Goal: Contribute content: Add original content to the website for others to see

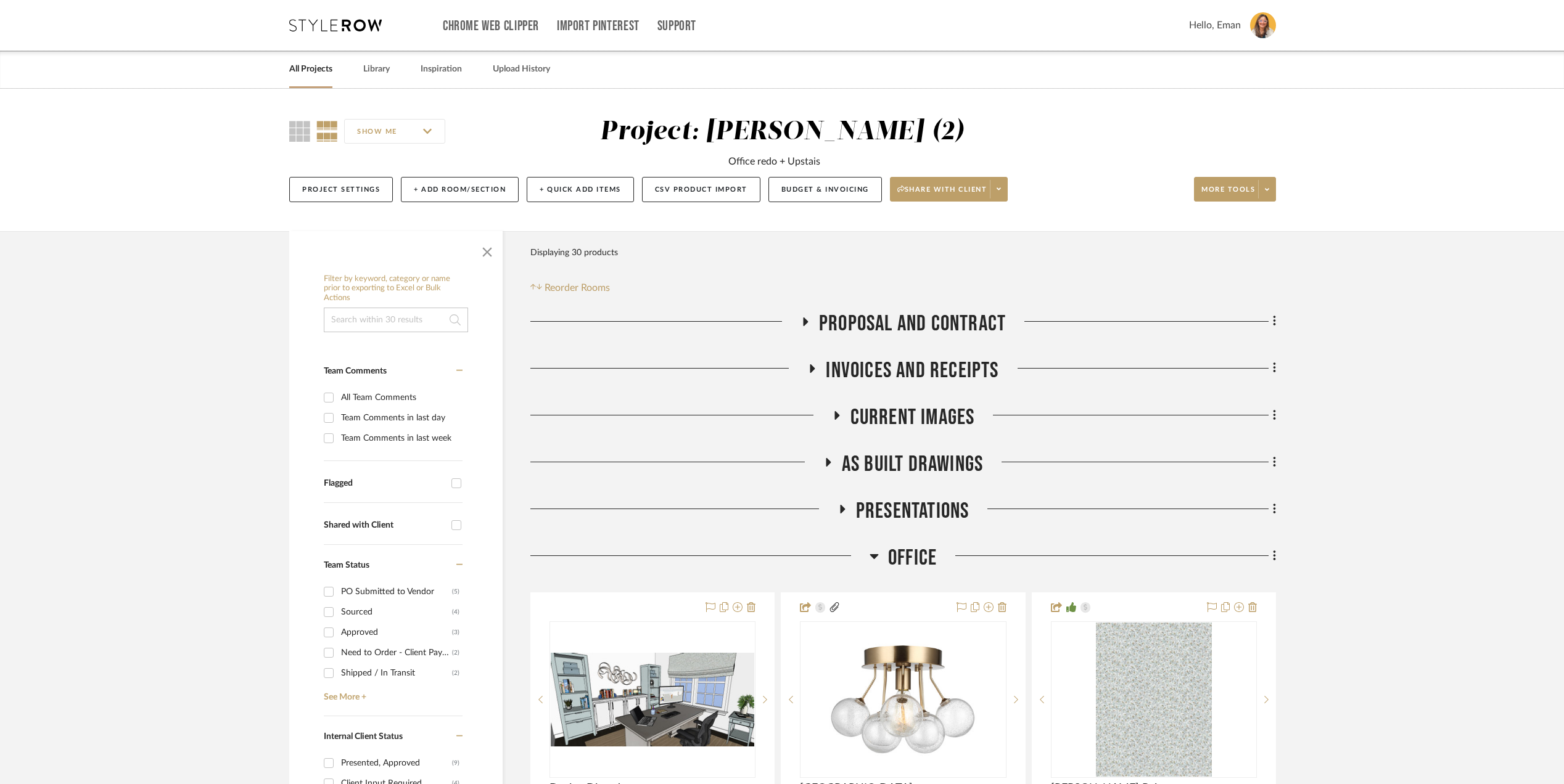
click at [304, 61] on link "All Projects" at bounding box center [311, 69] width 43 height 17
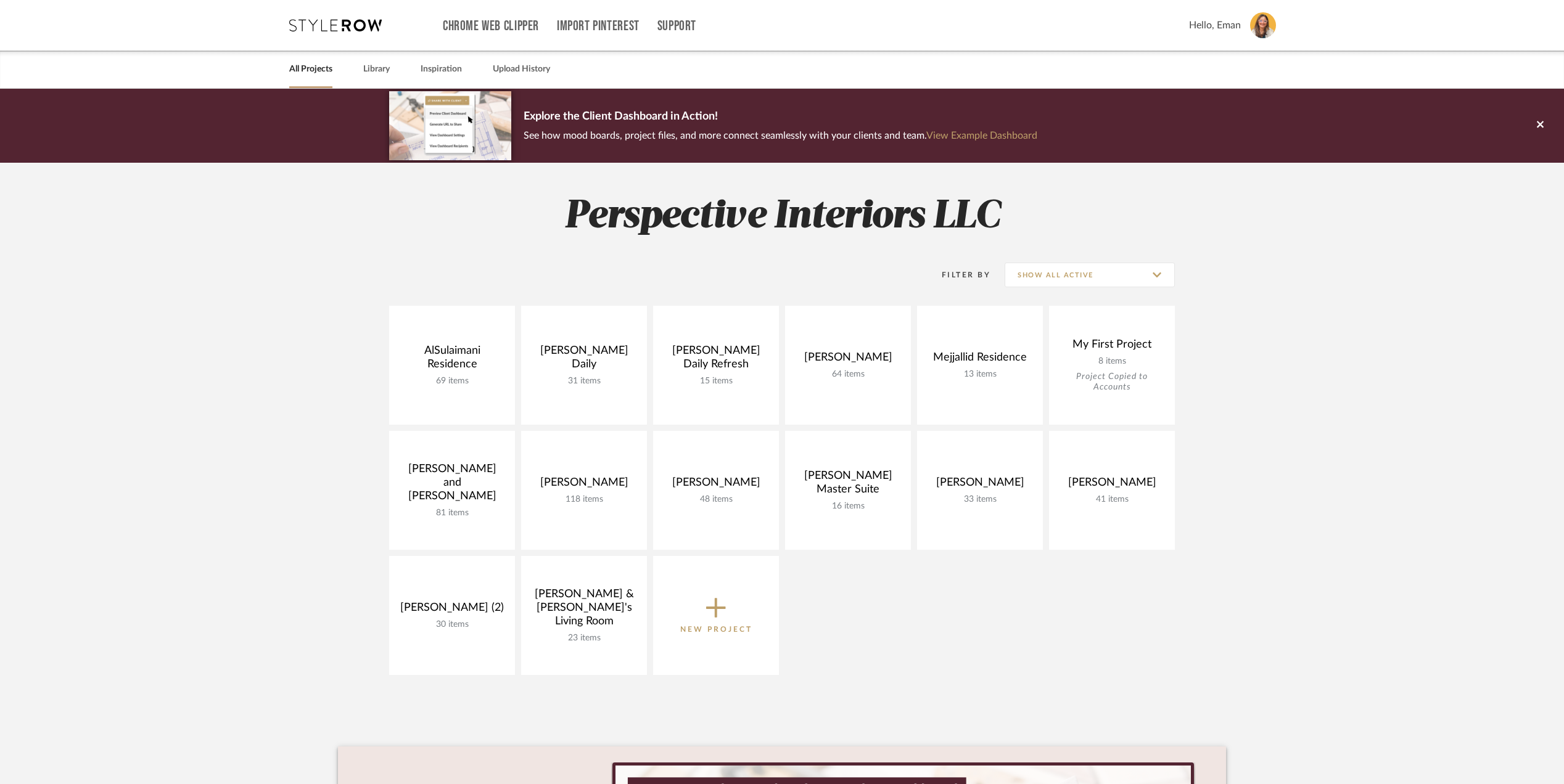
click at [1445, 455] on project-collections "Explore the Client Dashboard in Action! See how mood boards, project files, and…" at bounding box center [782, 552] width 1564 height 928
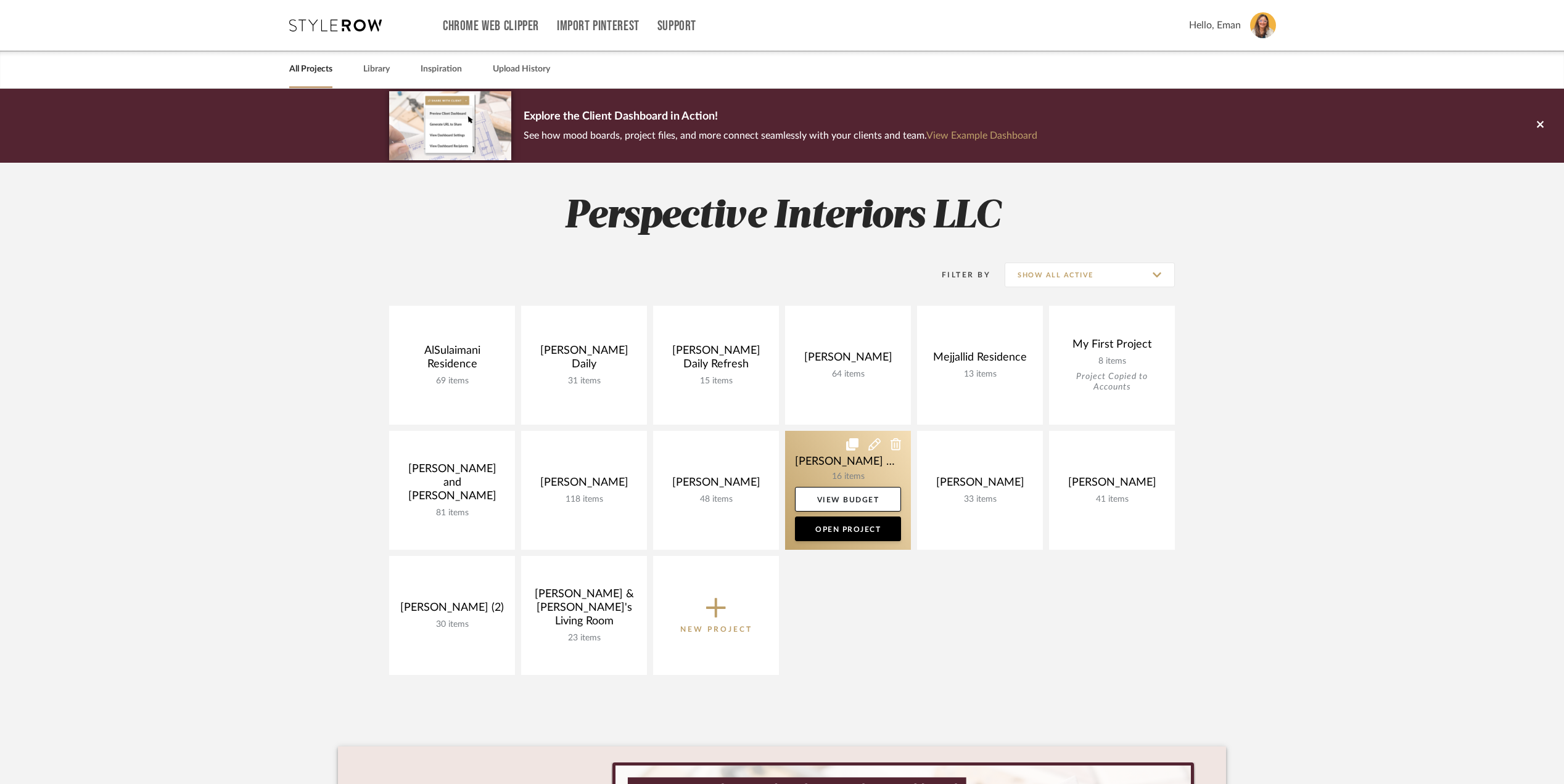
click at [813, 461] on link at bounding box center [848, 491] width 125 height 119
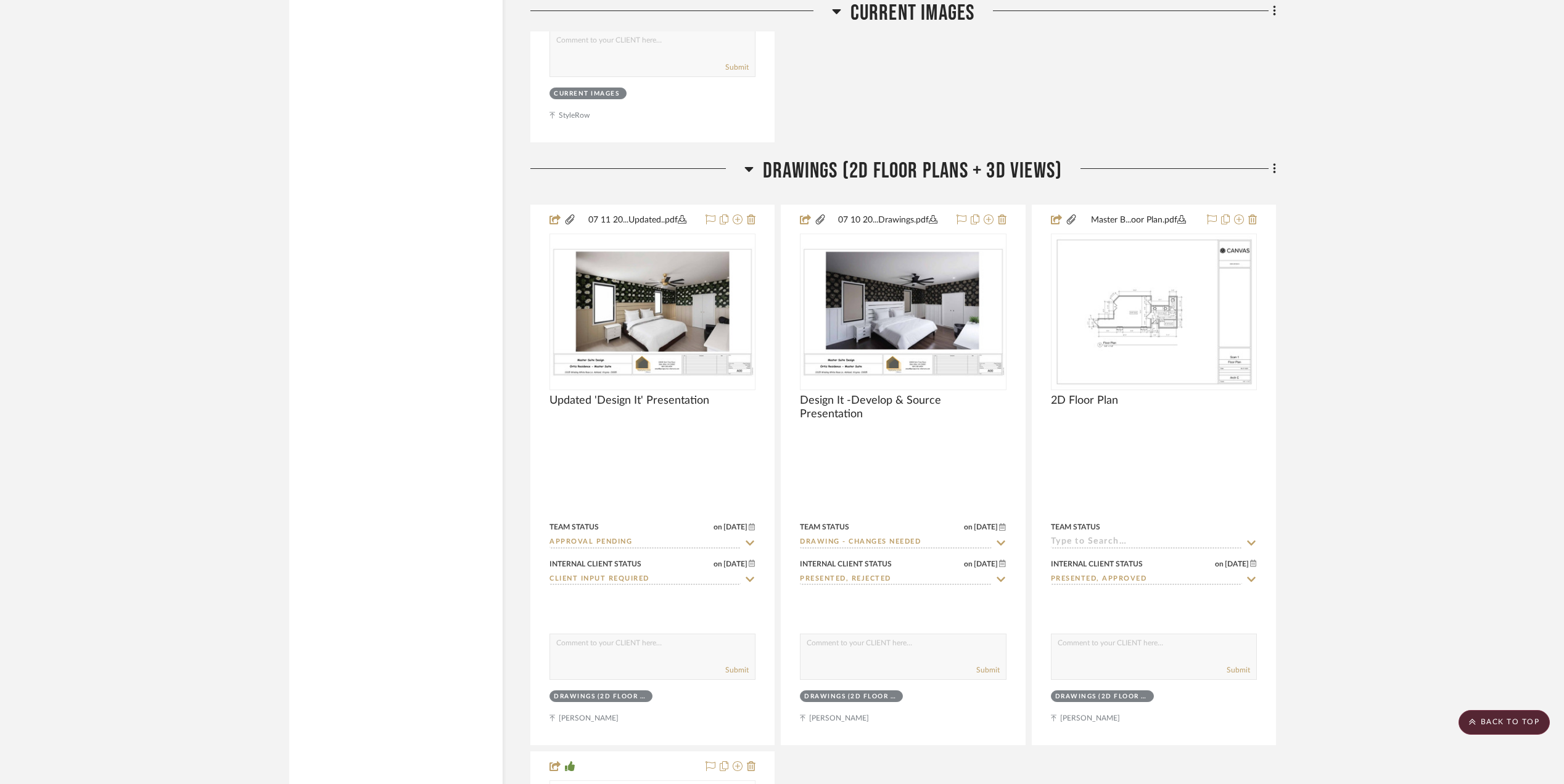
scroll to position [1891, 0]
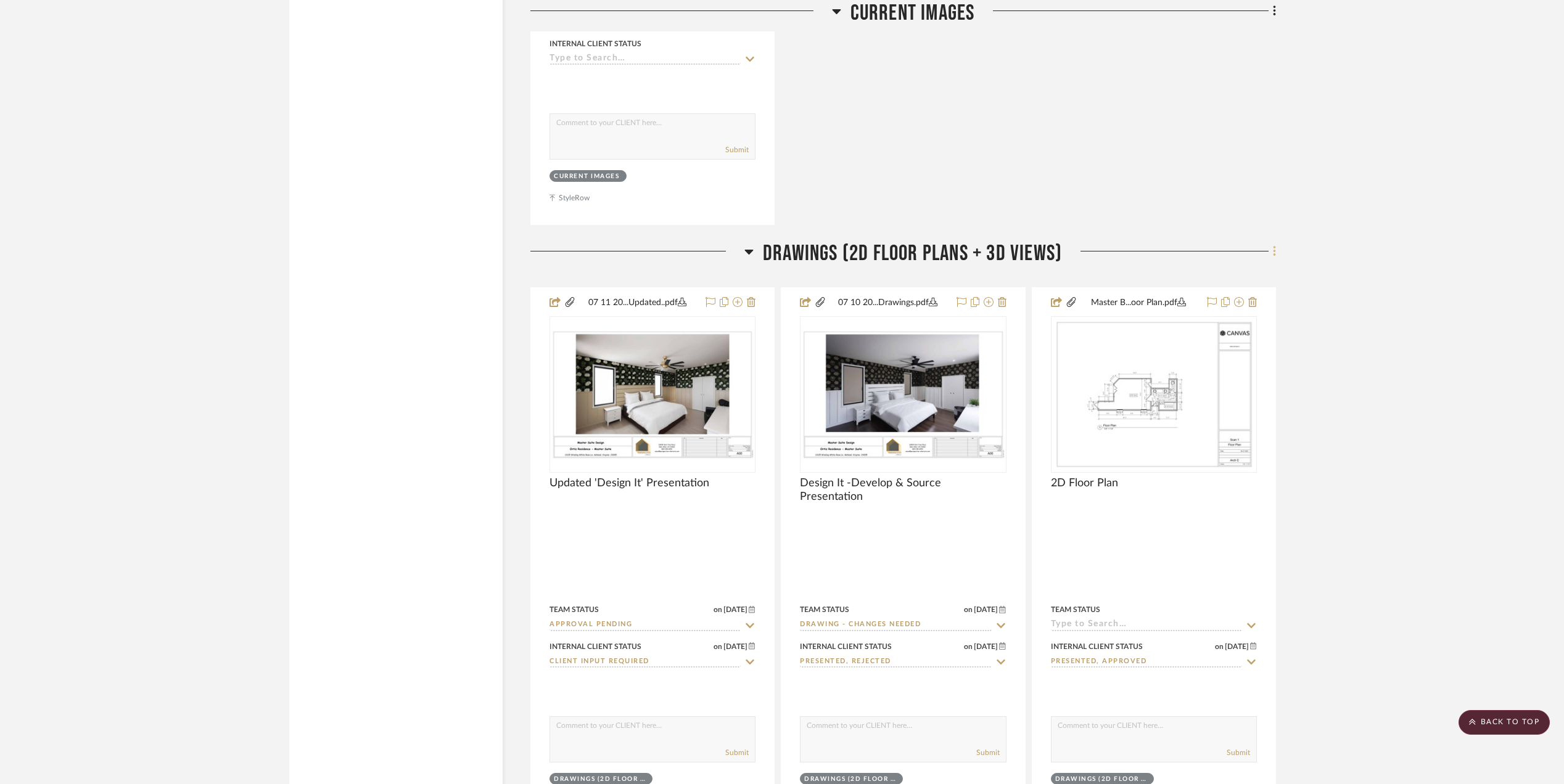
click at [1274, 246] on icon at bounding box center [1274, 251] width 3 height 11
click at [1227, 272] on span "Add New Item" at bounding box center [1211, 272] width 55 height 11
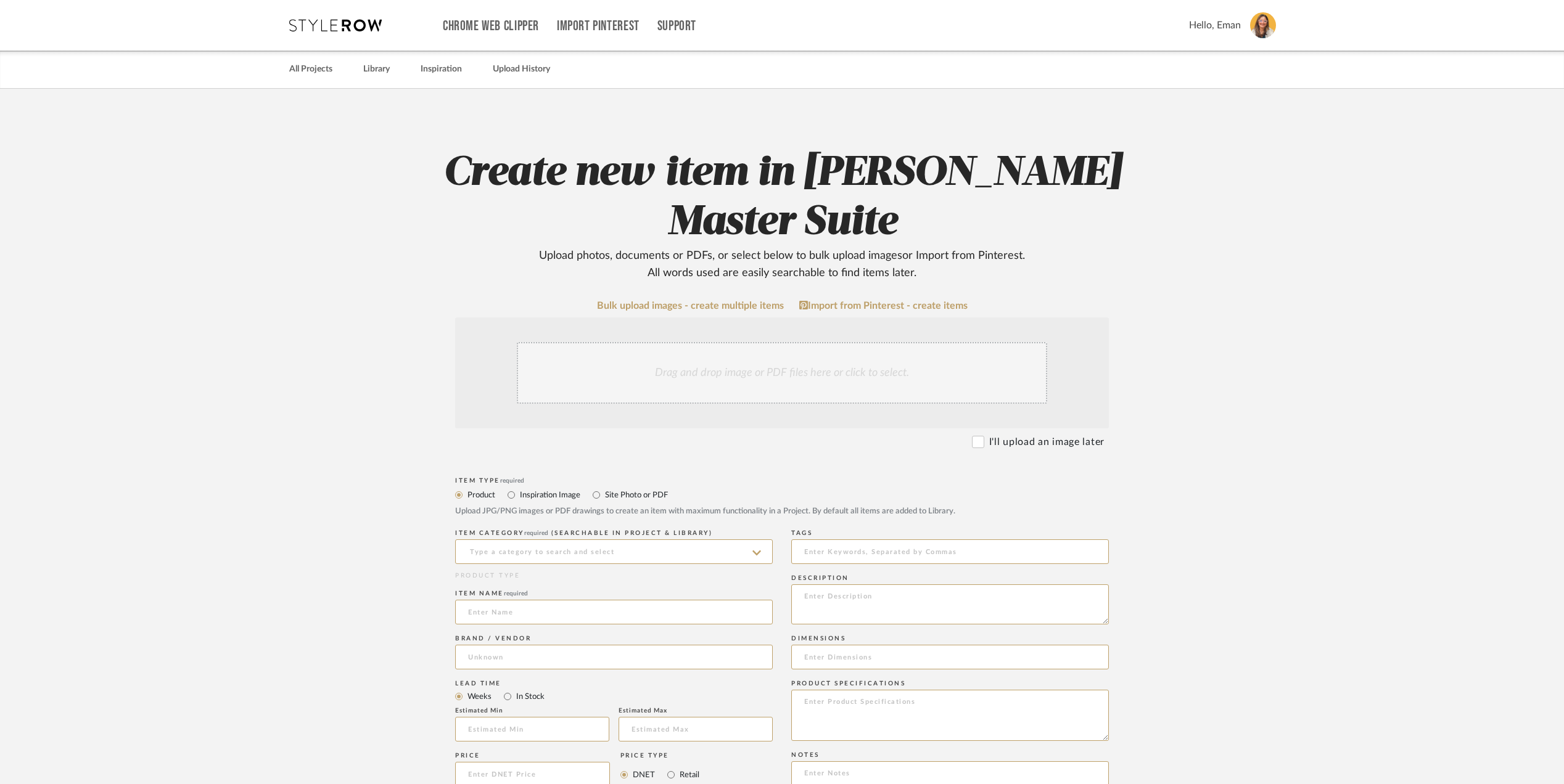
click at [669, 364] on div "Drag and drop image or PDF files here or click to select." at bounding box center [782, 373] width 530 height 62
click at [741, 365] on div "Drag and drop image or PDF files here or click to select." at bounding box center [782, 373] width 530 height 62
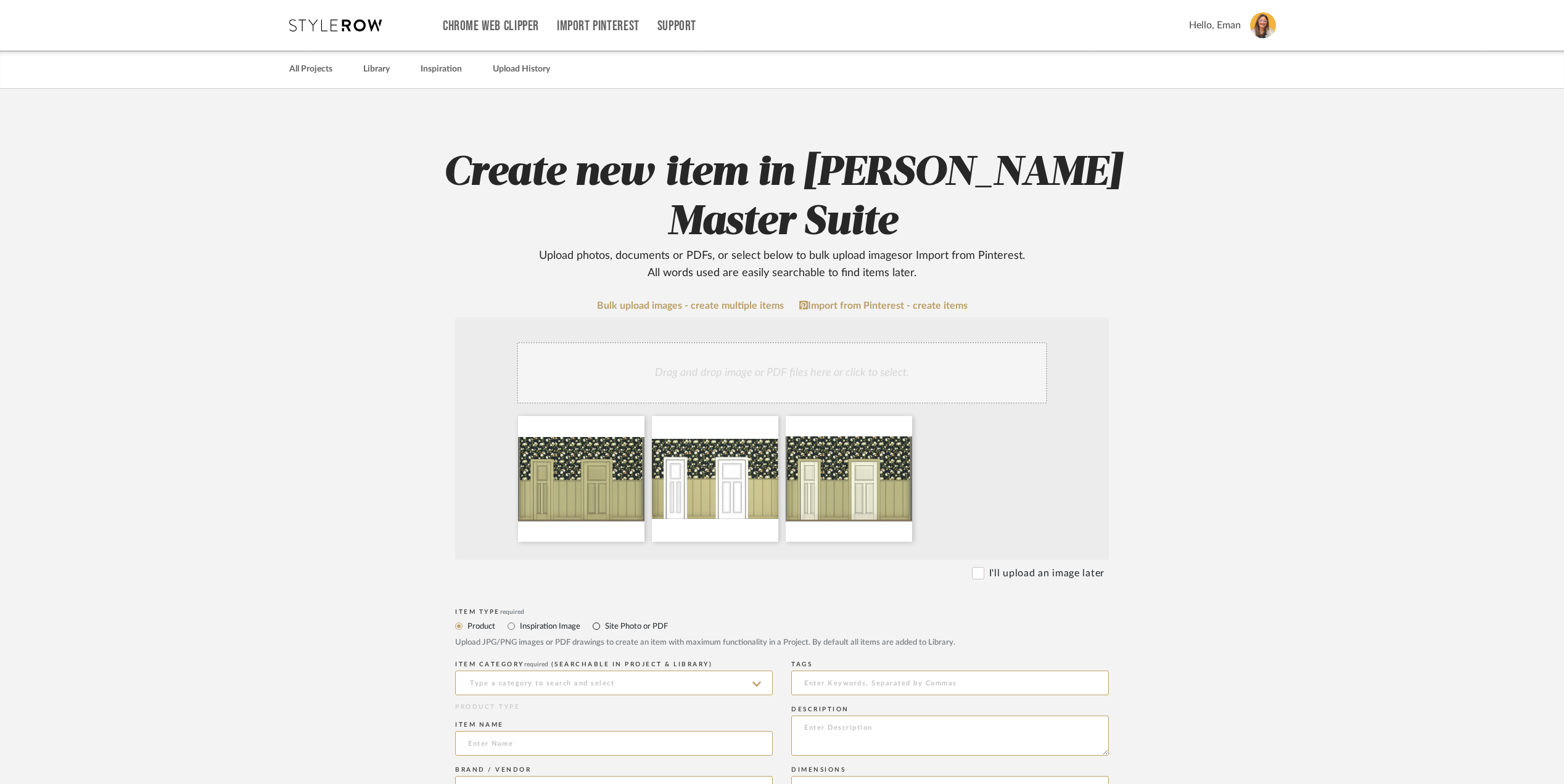
click at [605, 628] on div "Site Photo or PDF" at bounding box center [630, 627] width 75 height 15
click at [590, 625] on input "Site Photo or PDF" at bounding box center [596, 627] width 15 height 15
radio input "true"
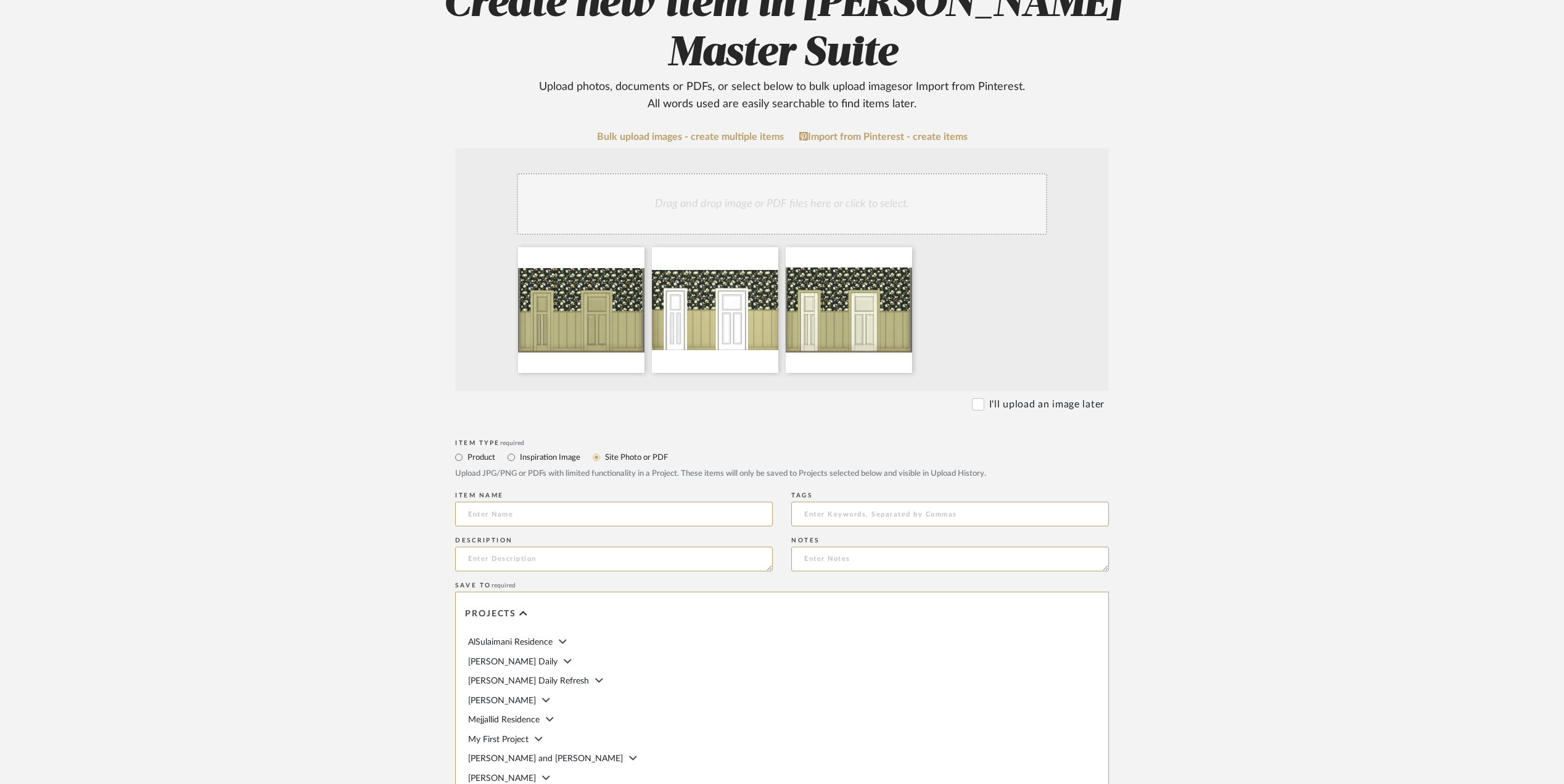
scroll to position [164, 0]
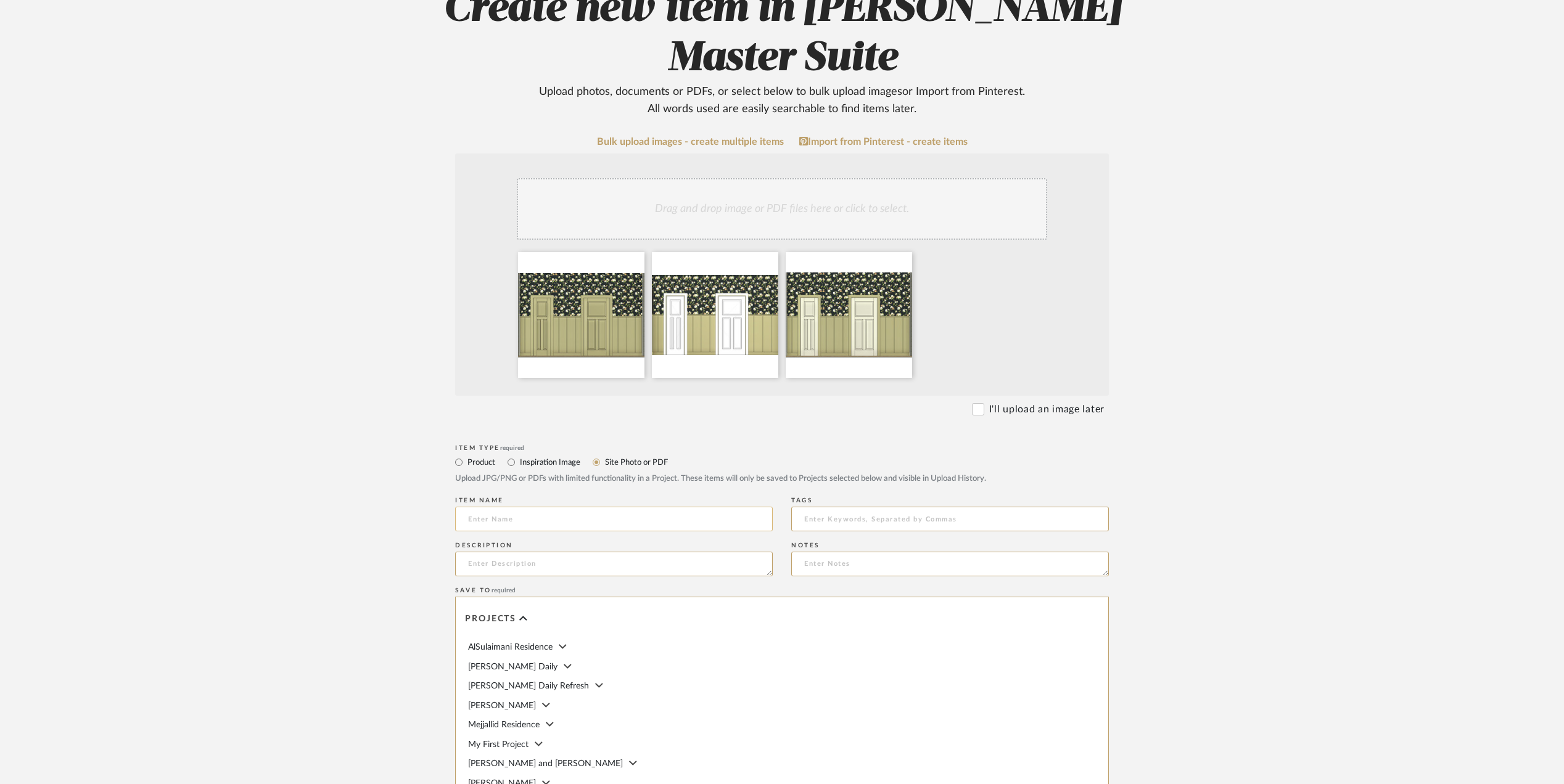
click at [570, 519] on input at bounding box center [614, 519] width 318 height 25
type input "Paint Options for doors and trim"
click at [533, 568] on textarea at bounding box center [614, 564] width 318 height 25
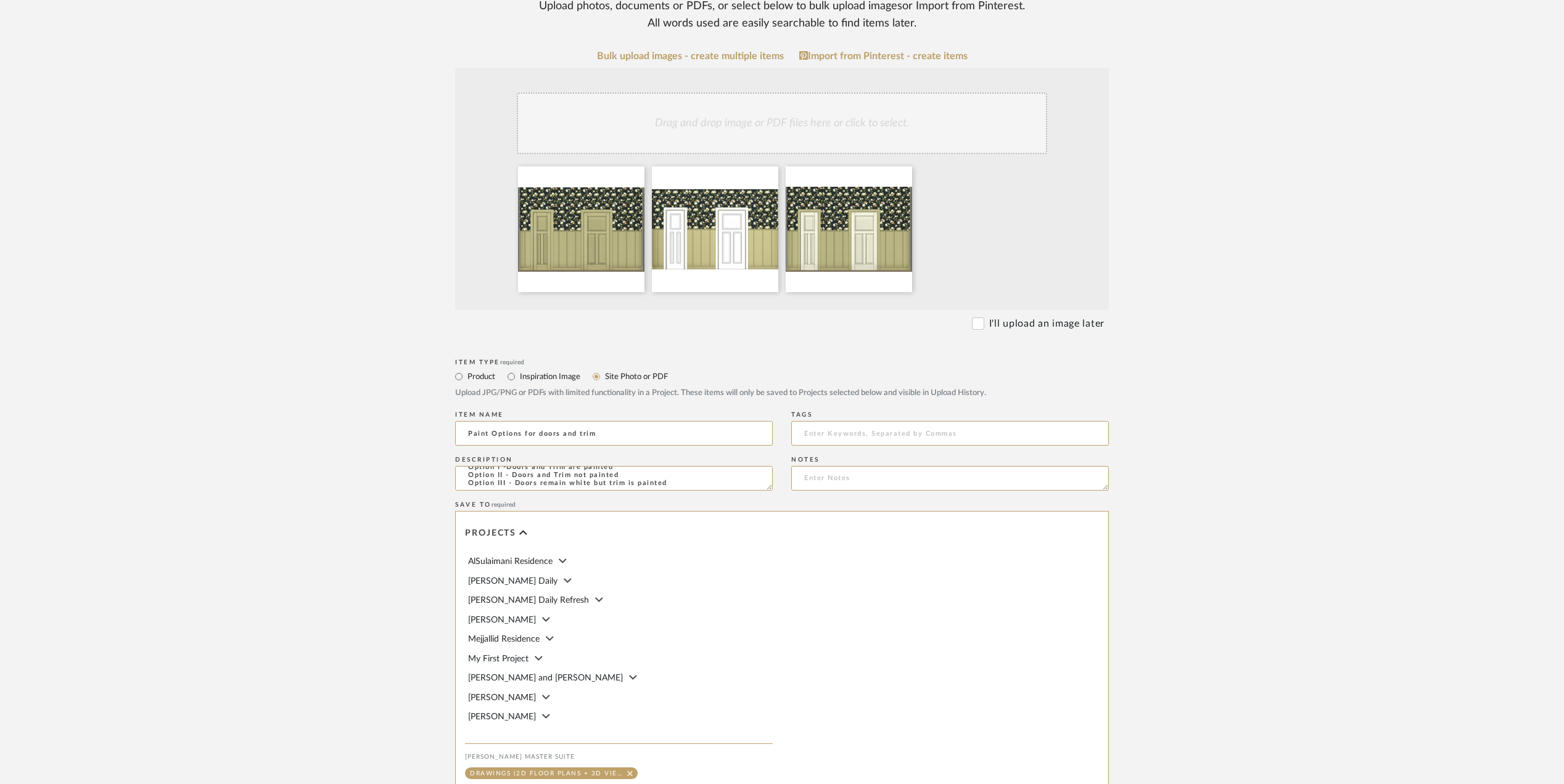
scroll to position [408, 0]
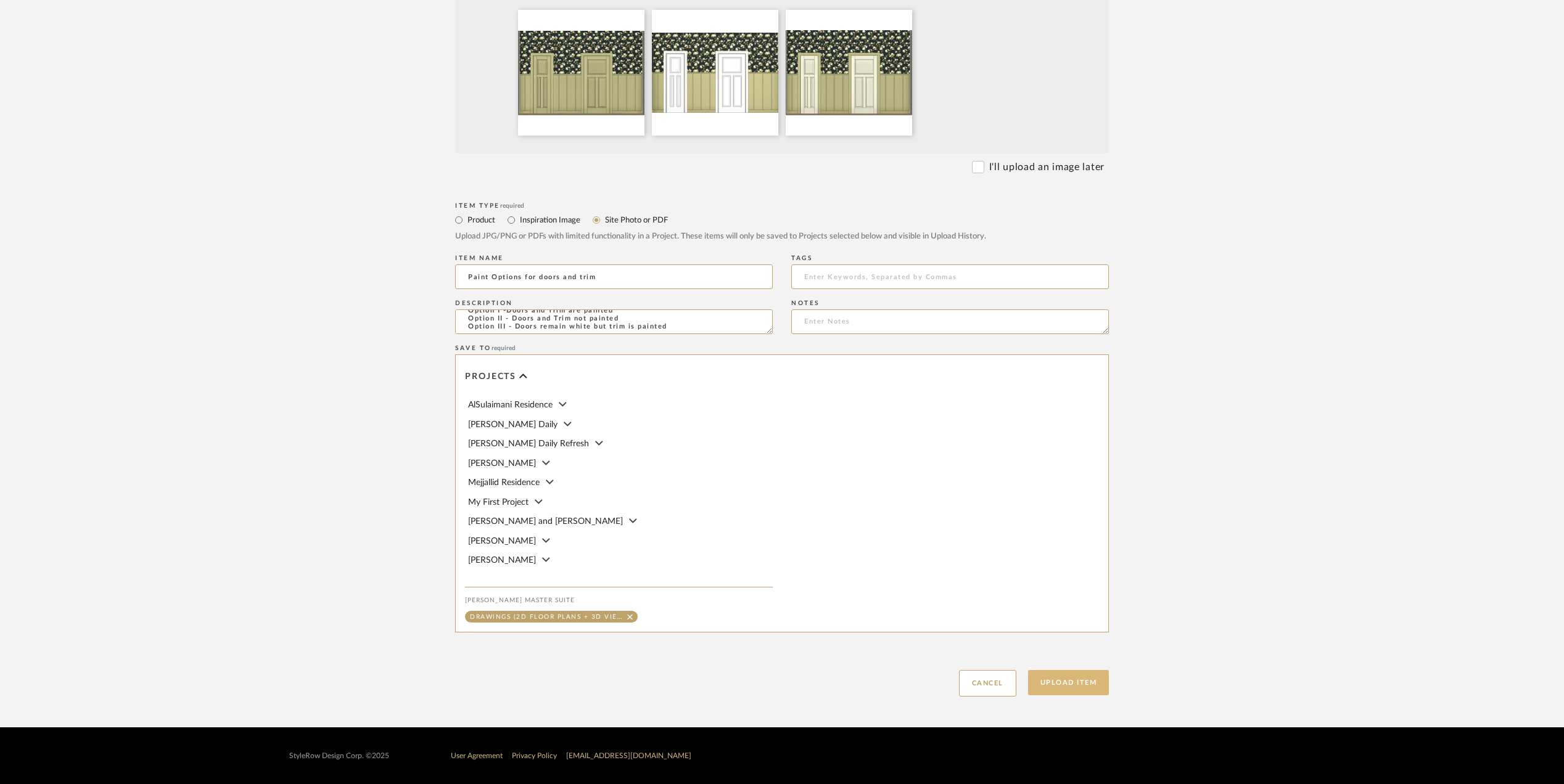
type textarea "Option I -Doors and Trim are painted Option II - Doors and Trim not painted Opt…"
click at [1052, 686] on button "Upload Item" at bounding box center [1068, 683] width 81 height 25
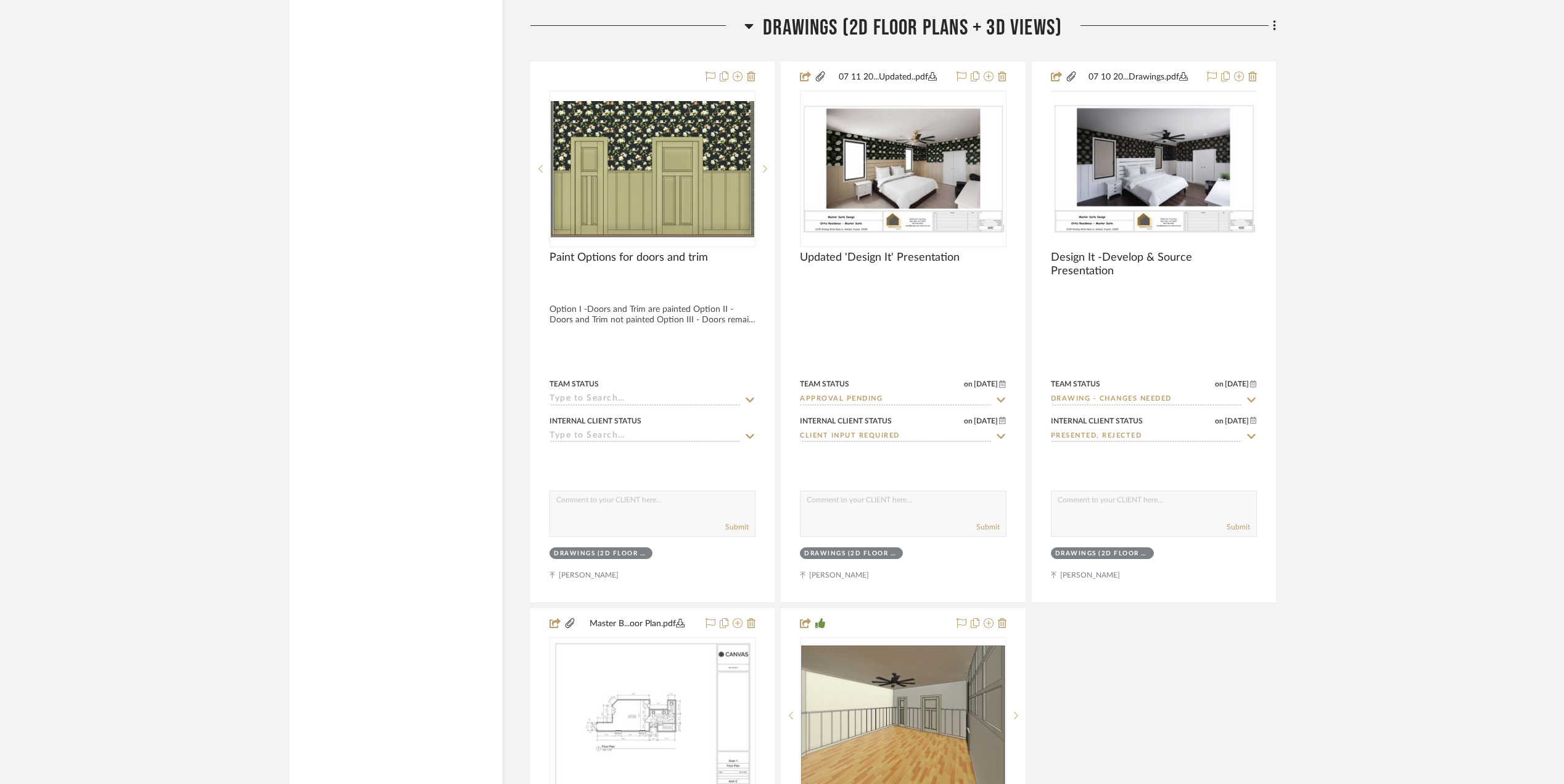
scroll to position [2125, 0]
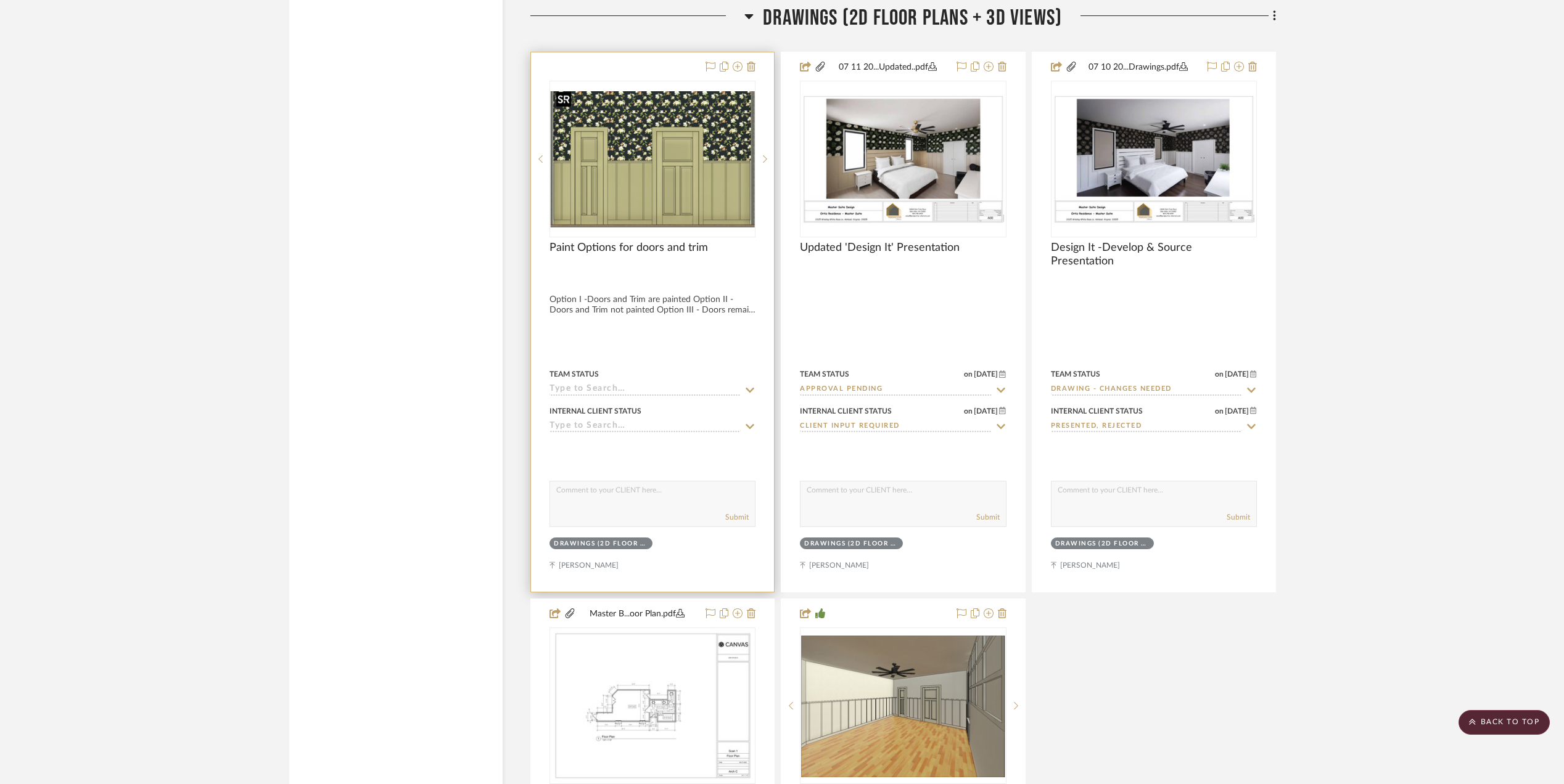
click at [0, 0] on img at bounding box center [0, 0] width 0 height 0
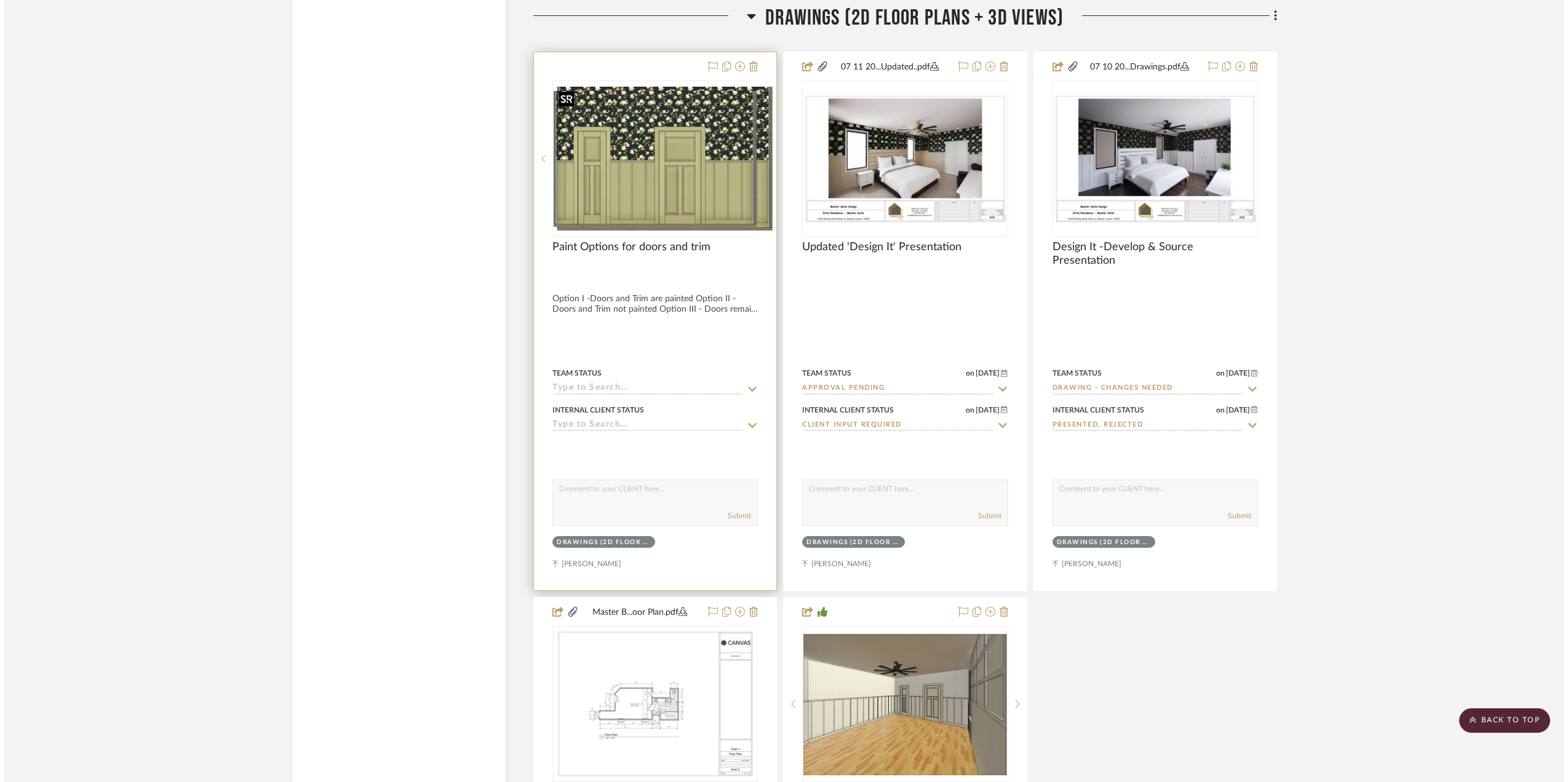
scroll to position [0, 0]
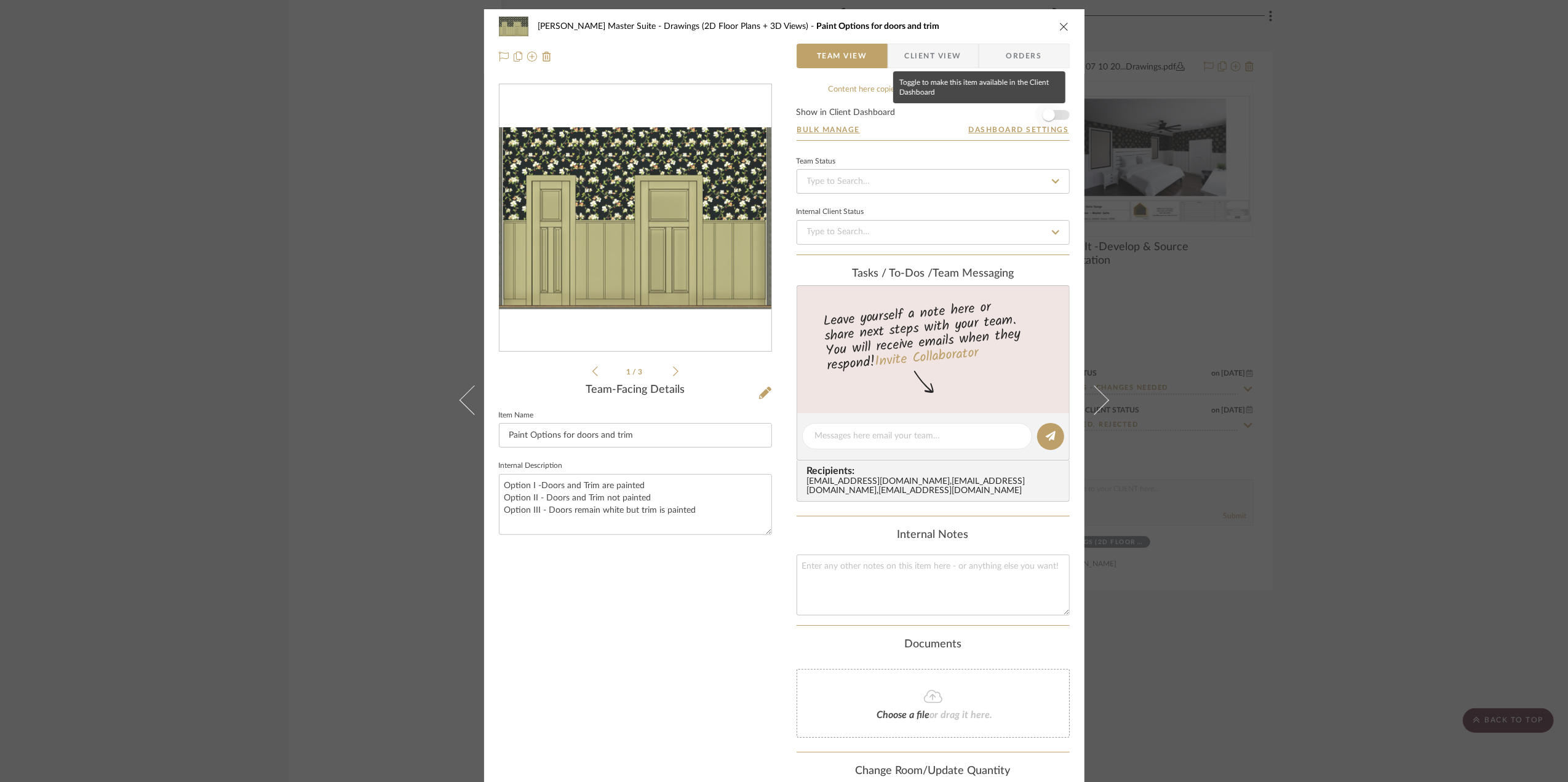
click at [1049, 113] on span "button" at bounding box center [1048, 115] width 13 height 13
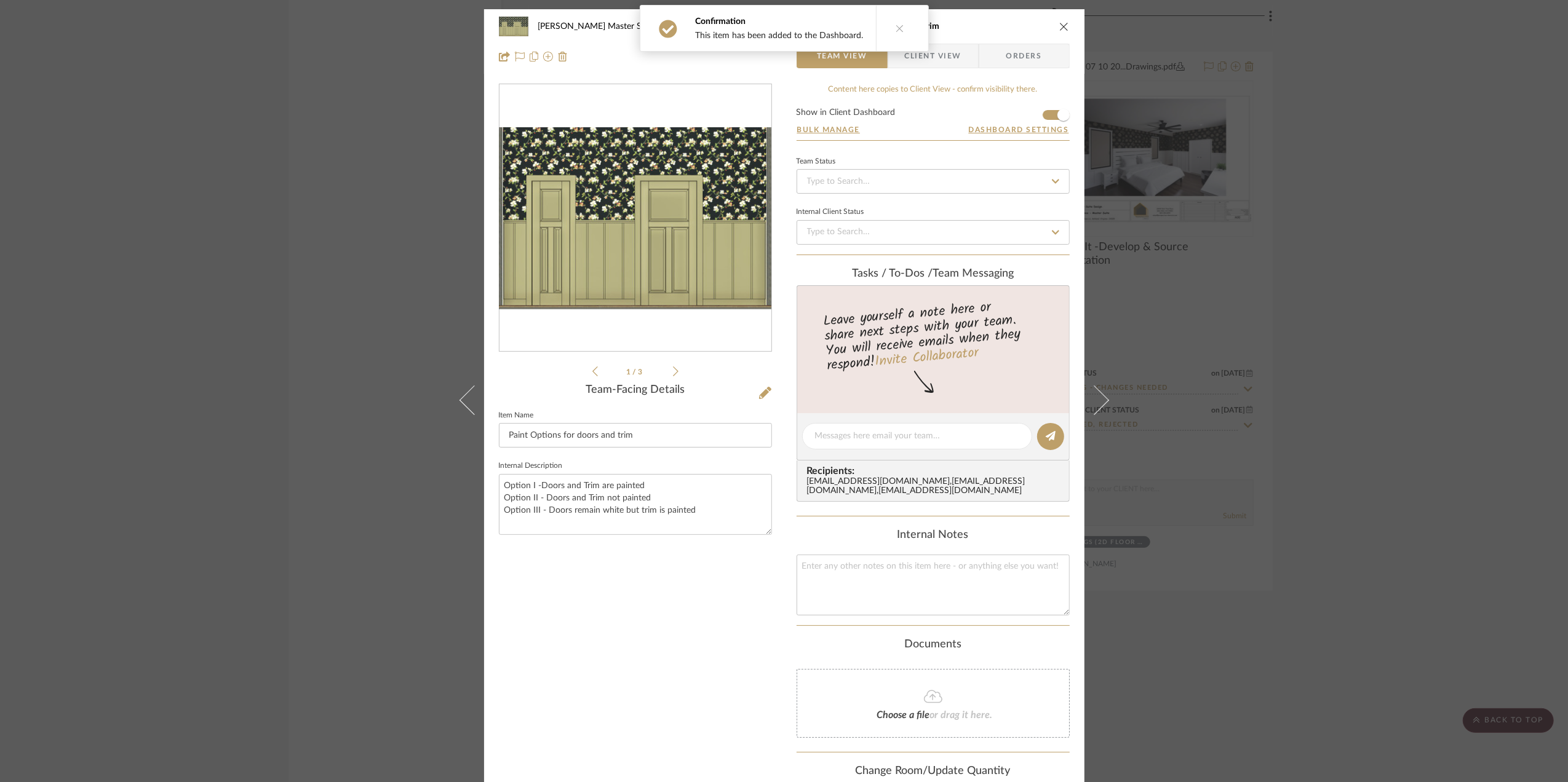
click at [937, 50] on span "Client View" at bounding box center [933, 56] width 57 height 25
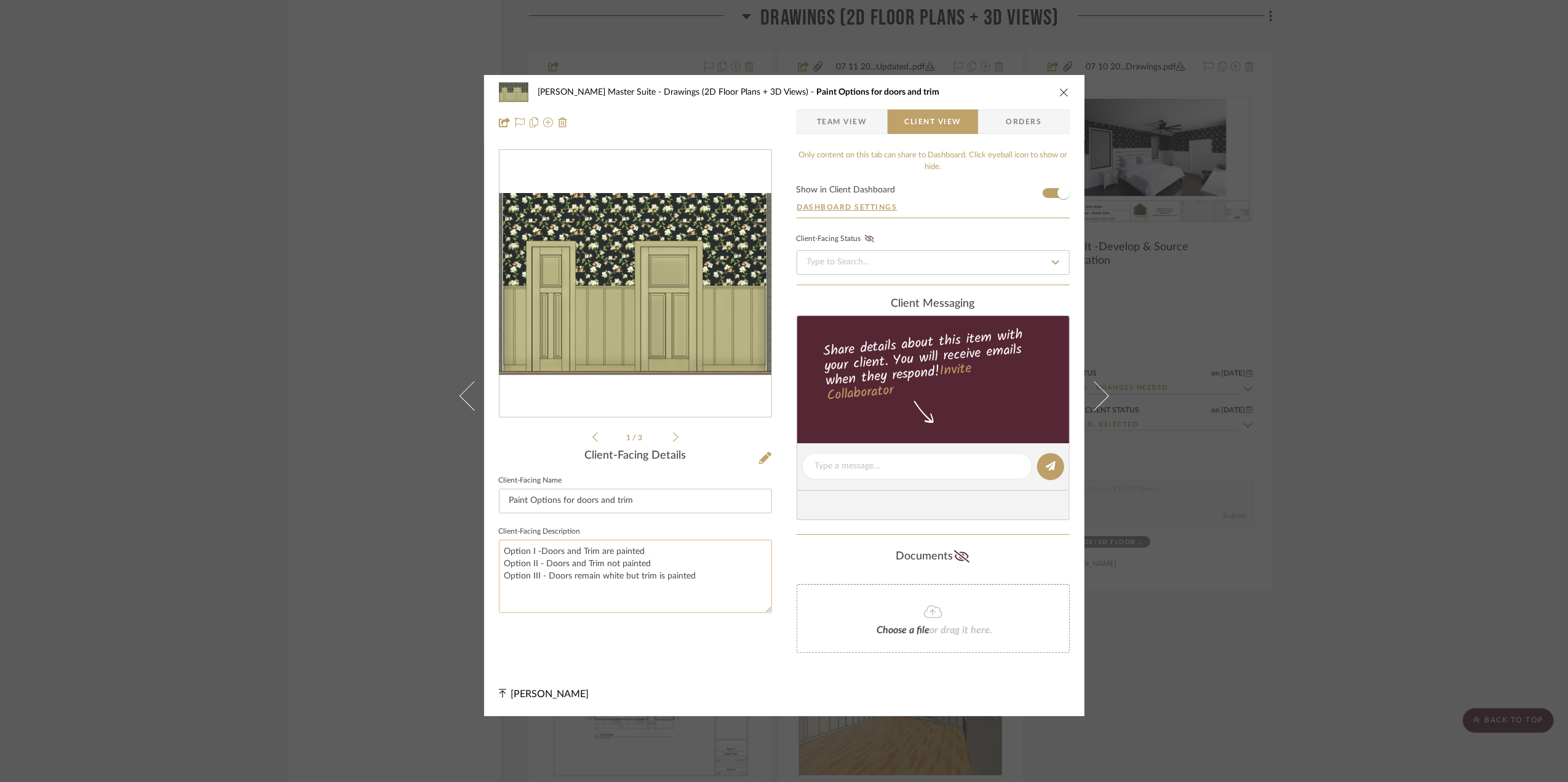
click at [539, 549] on textarea "Option I -Doors and Trim are painted Option II - Doors and Trim not painted Opt…" at bounding box center [636, 577] width 274 height 73
click at [604, 601] on textarea "Option I - Doors and Trim are painted Option II - Doors and Trim not painted Op…" at bounding box center [636, 577] width 274 height 73
click at [700, 577] on textarea "Option I - Doors and Trim are painted Option II - Doors and Trim not painted Op…" at bounding box center [636, 577] width 274 height 73
type textarea "Option I - Doors and Trim are painted Option II - Doors and Trim not painted Op…"
click at [832, 118] on span "Team View" at bounding box center [842, 122] width 50 height 25
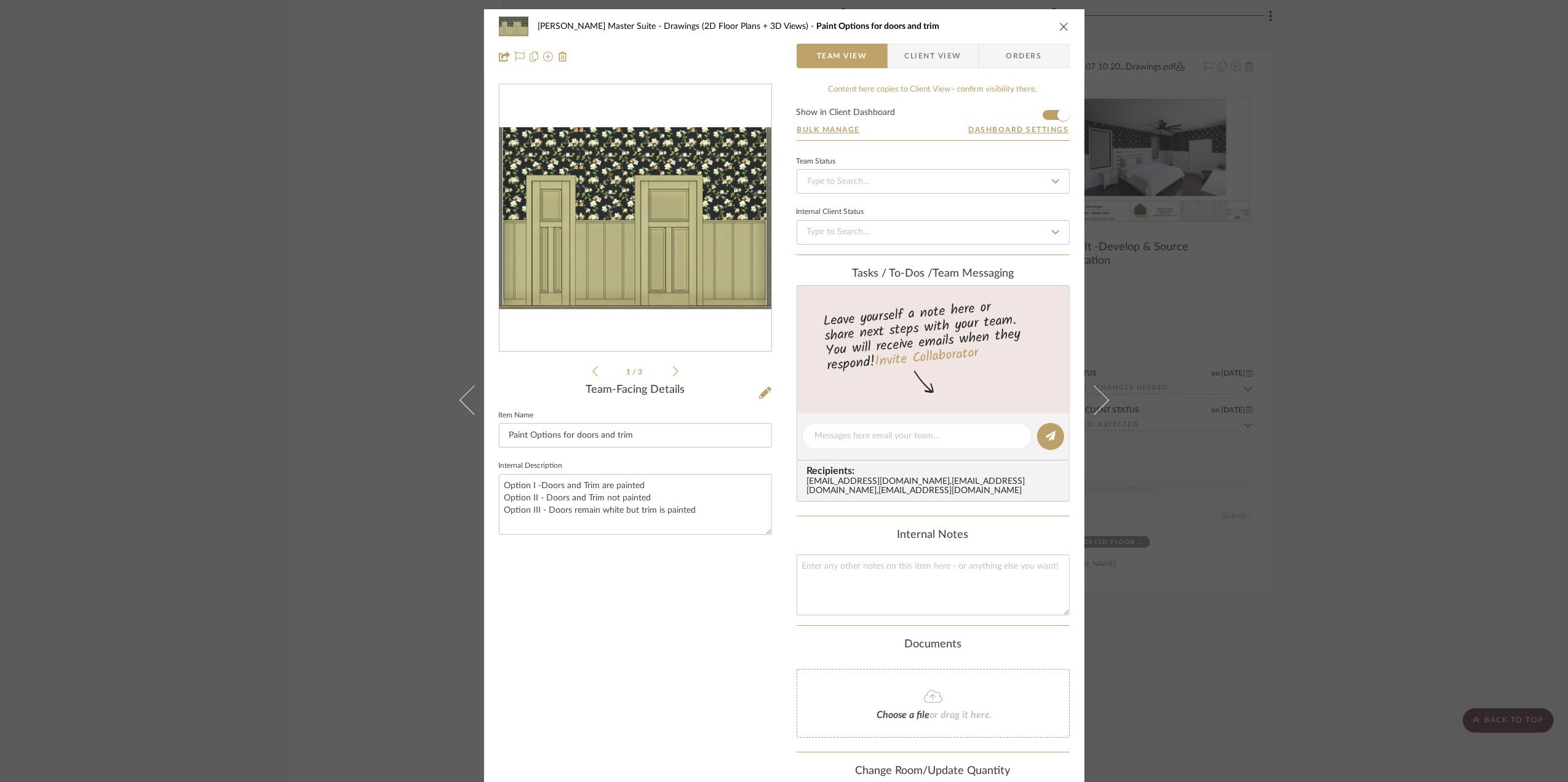
click at [955, 55] on span "Client View" at bounding box center [933, 56] width 57 height 25
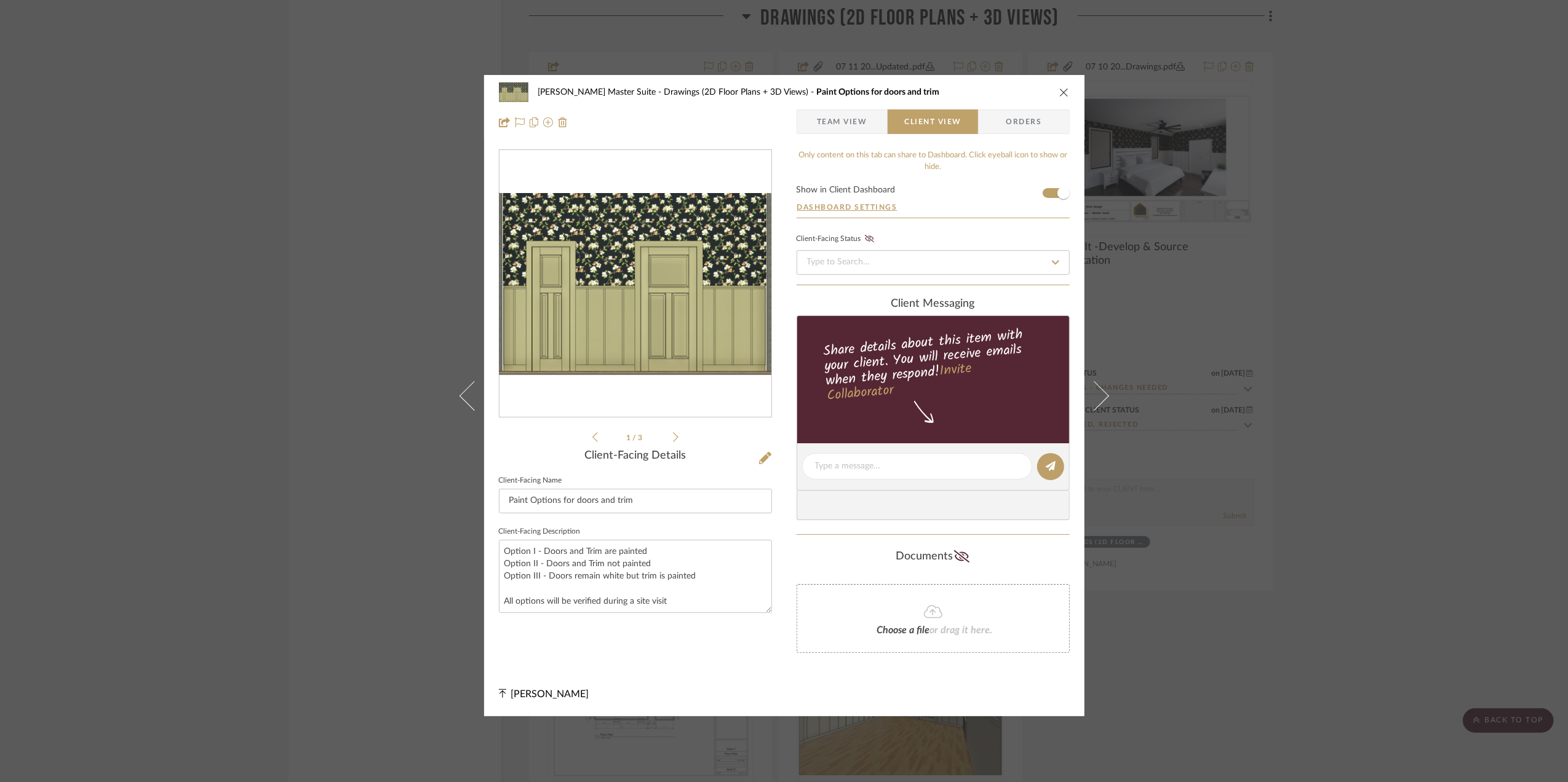
click at [1403, 538] on div "[PERSON_NAME] Master Suite Drawings (2D Floor Plans + 3D Views) Paint Options f…" at bounding box center [784, 391] width 1568 height 782
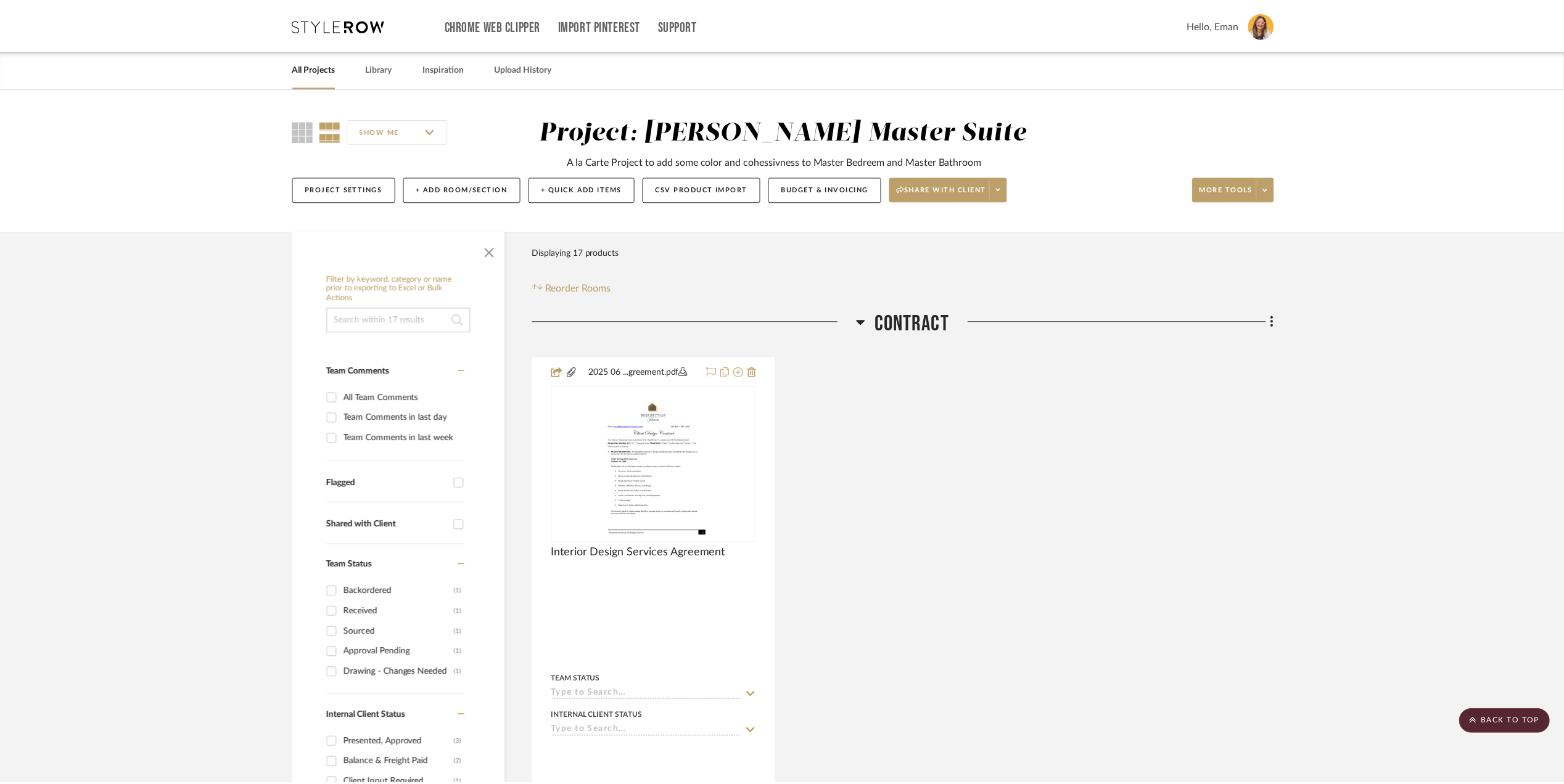
scroll to position [2125, 0]
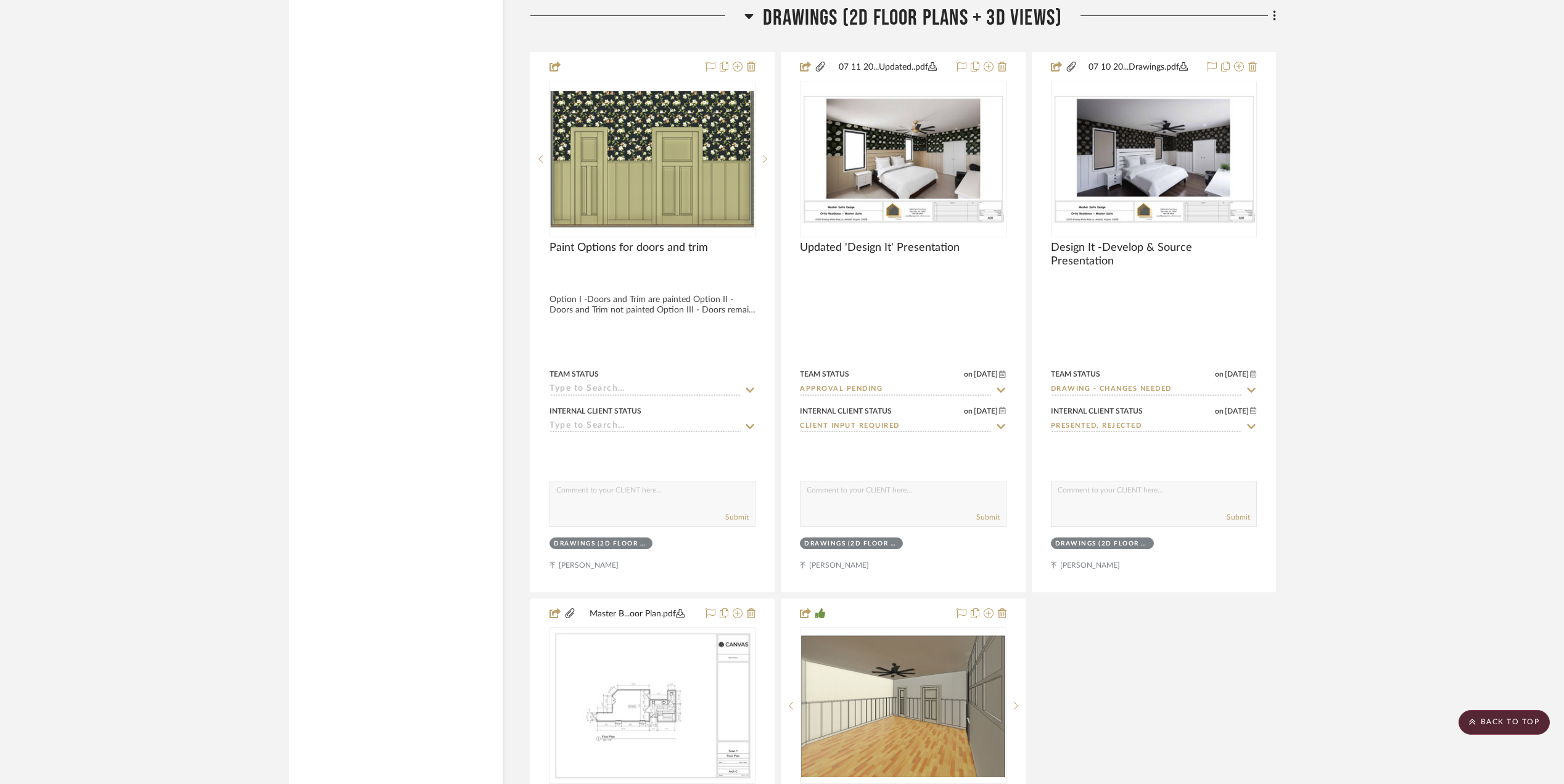
click at [1404, 532] on project-details-page "SHOW ME Project: [PERSON_NAME] Master Suite A la Carte Project to add some colo…" at bounding box center [782, 747] width 1564 height 5568
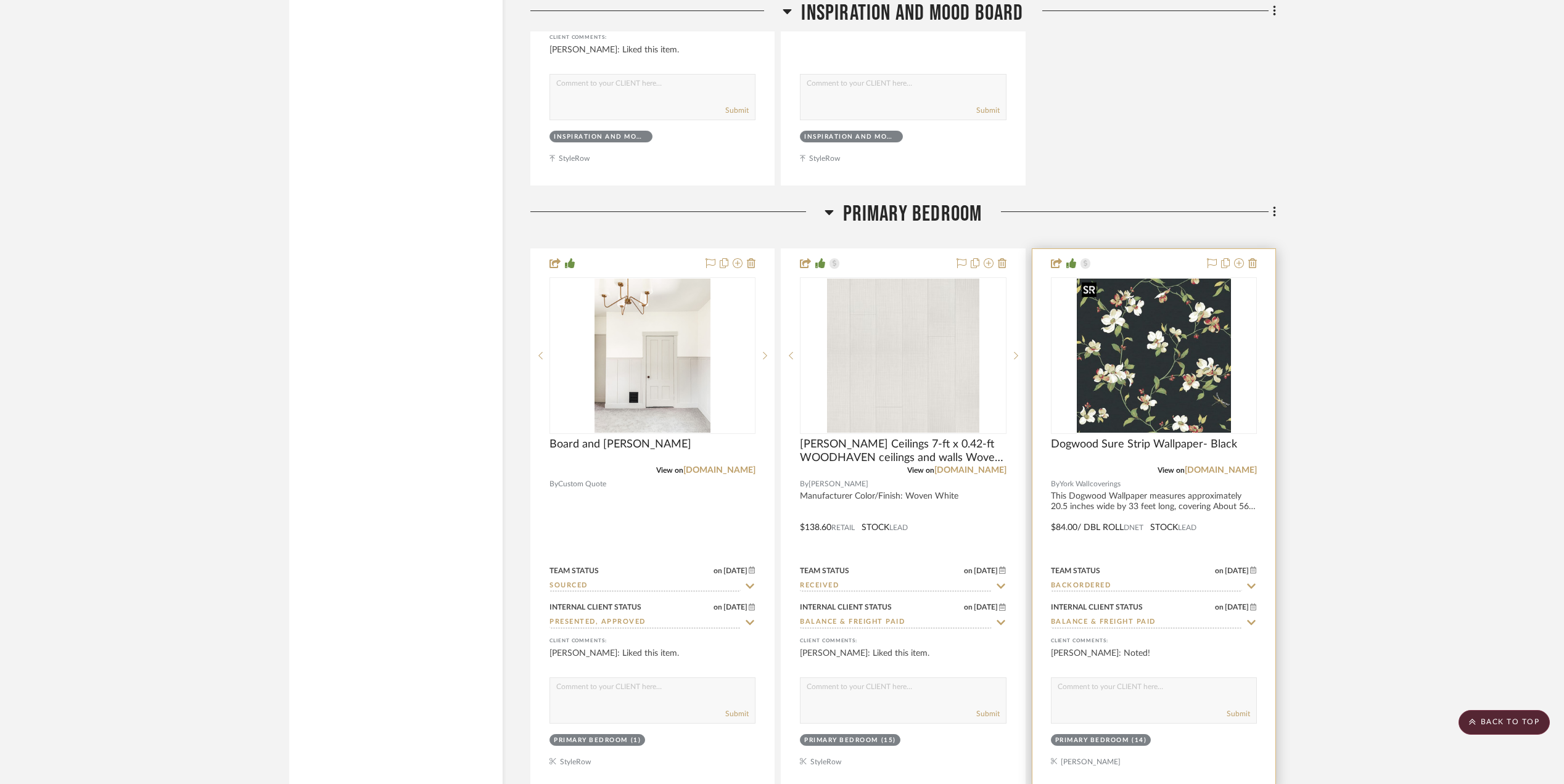
scroll to position [3113, 0]
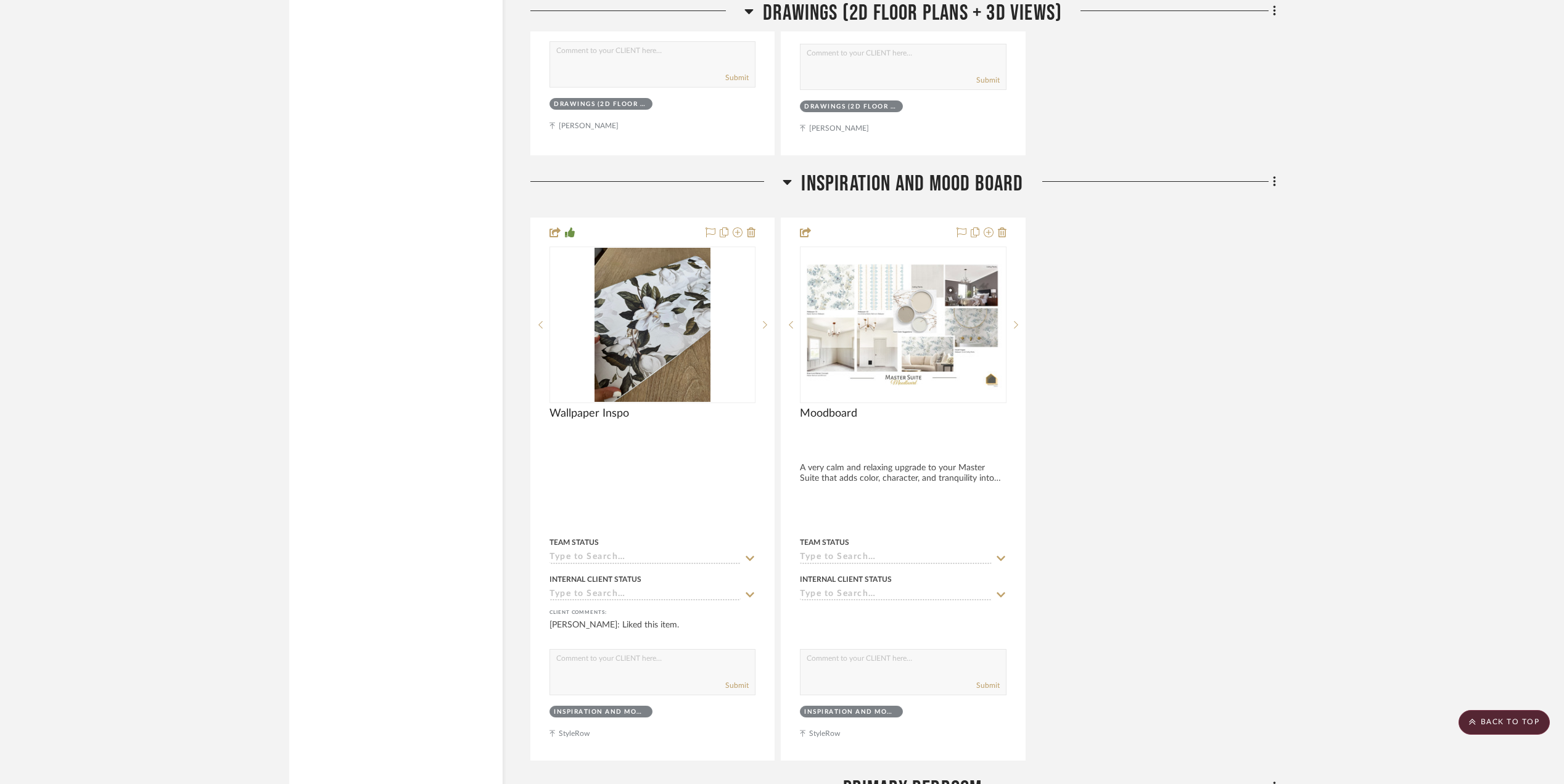
click at [789, 175] on icon at bounding box center [787, 182] width 9 height 15
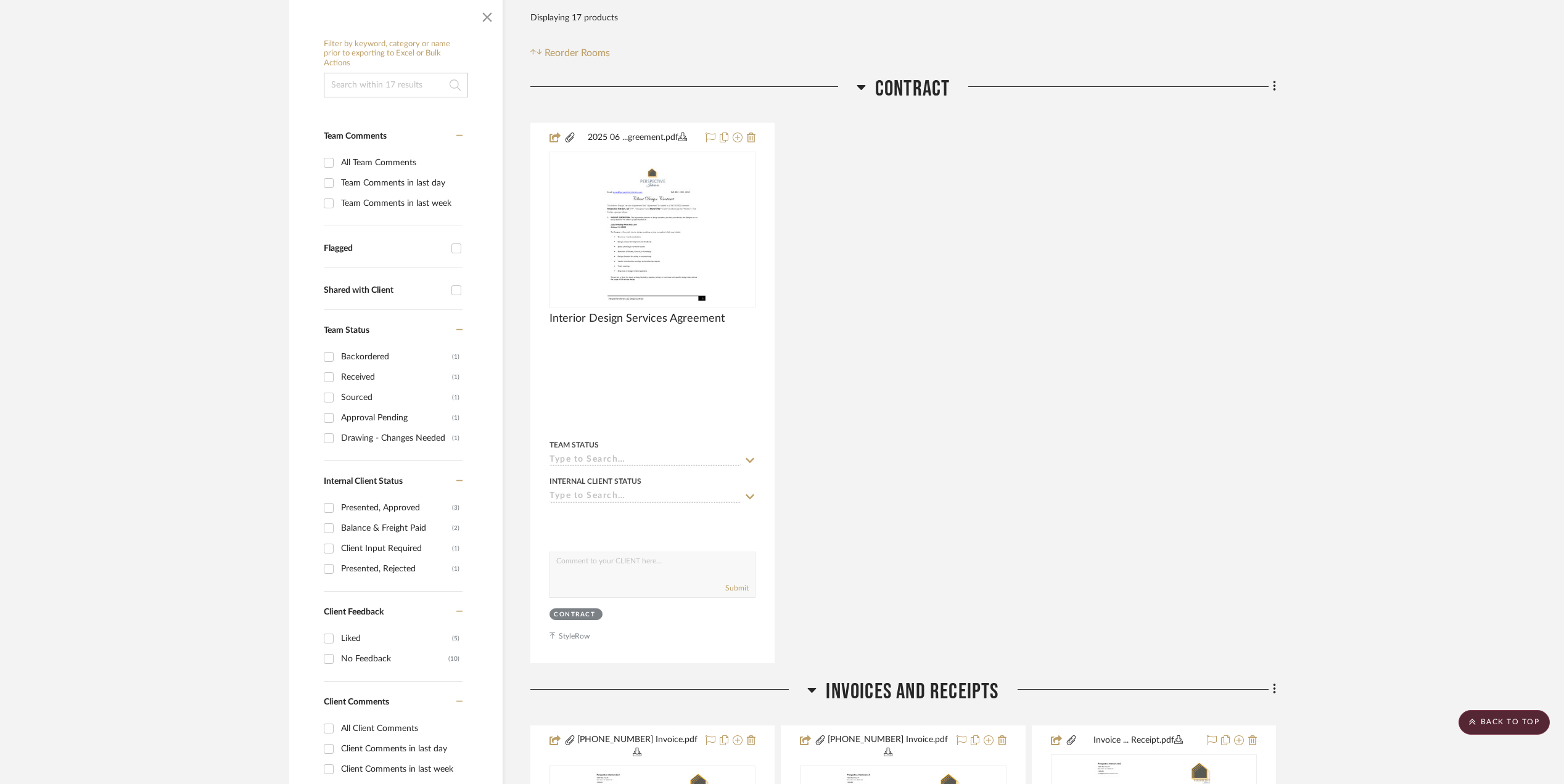
scroll to position [0, 0]
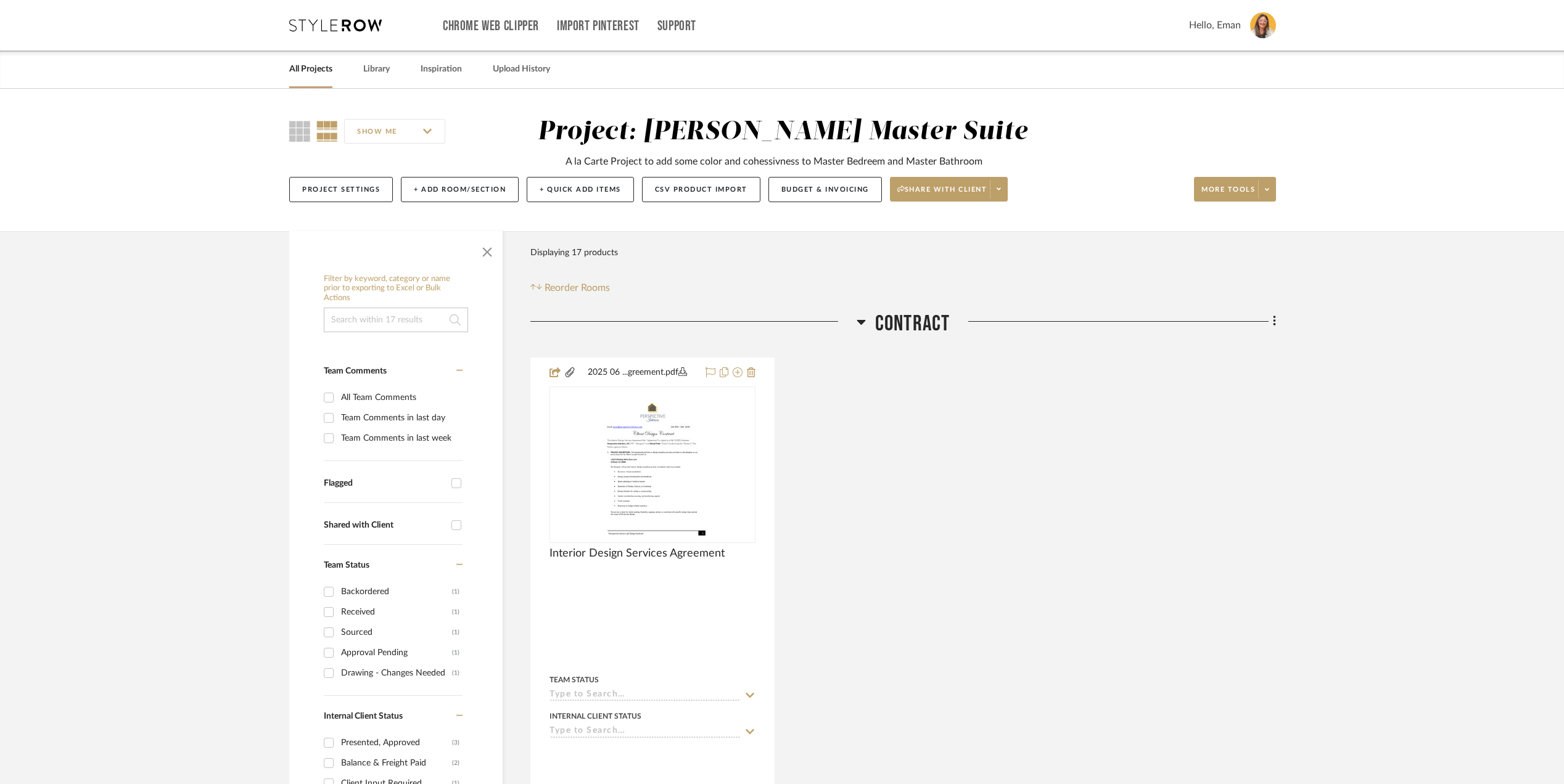
click at [858, 317] on icon at bounding box center [861, 322] width 9 height 15
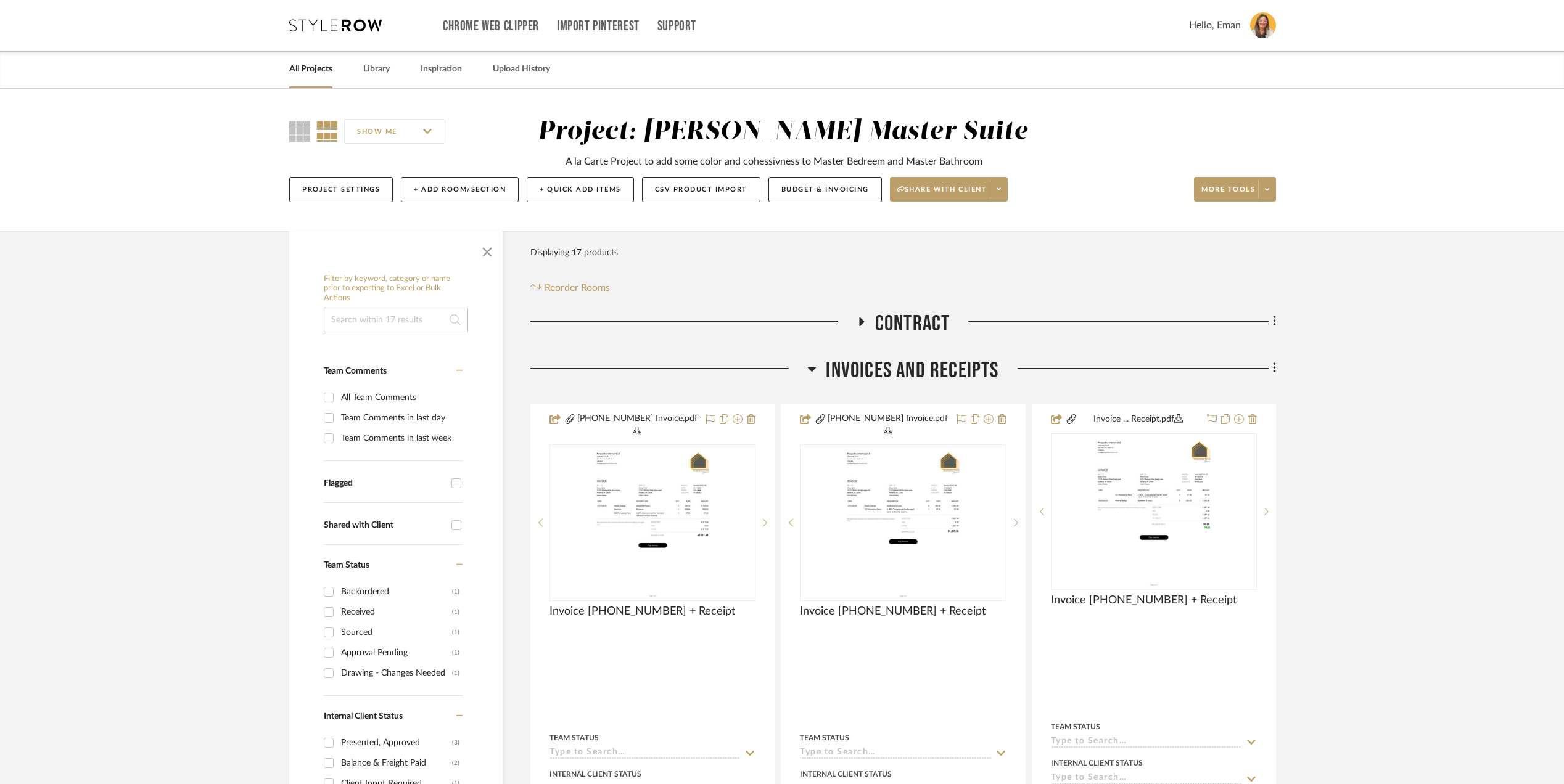
click at [812, 369] on icon at bounding box center [812, 369] width 8 height 5
